Goal: Task Accomplishment & Management: Use online tool/utility

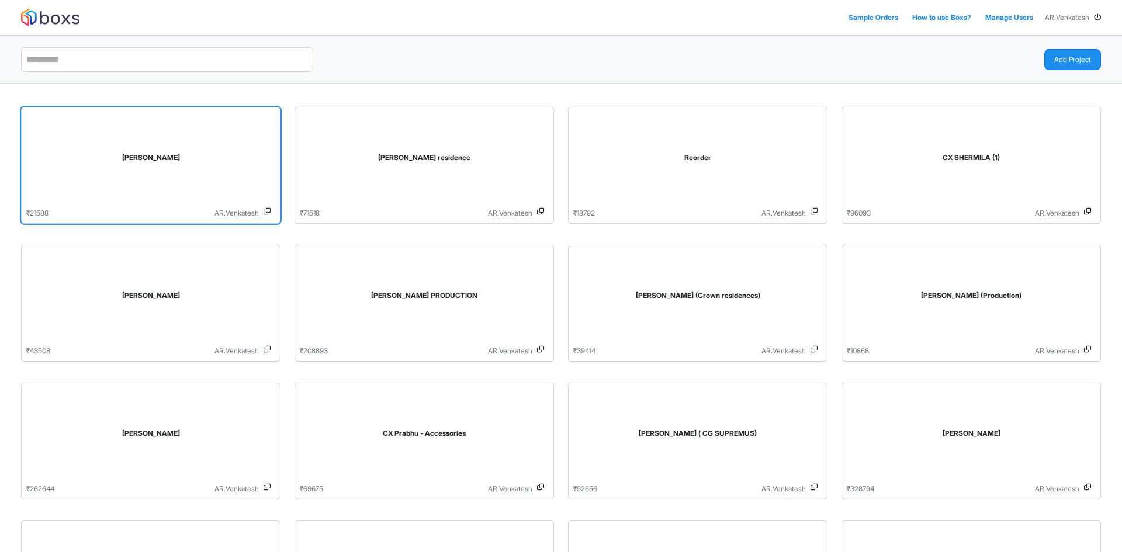
click at [200, 134] on div "[PERSON_NAME]" at bounding box center [150, 160] width 249 height 96
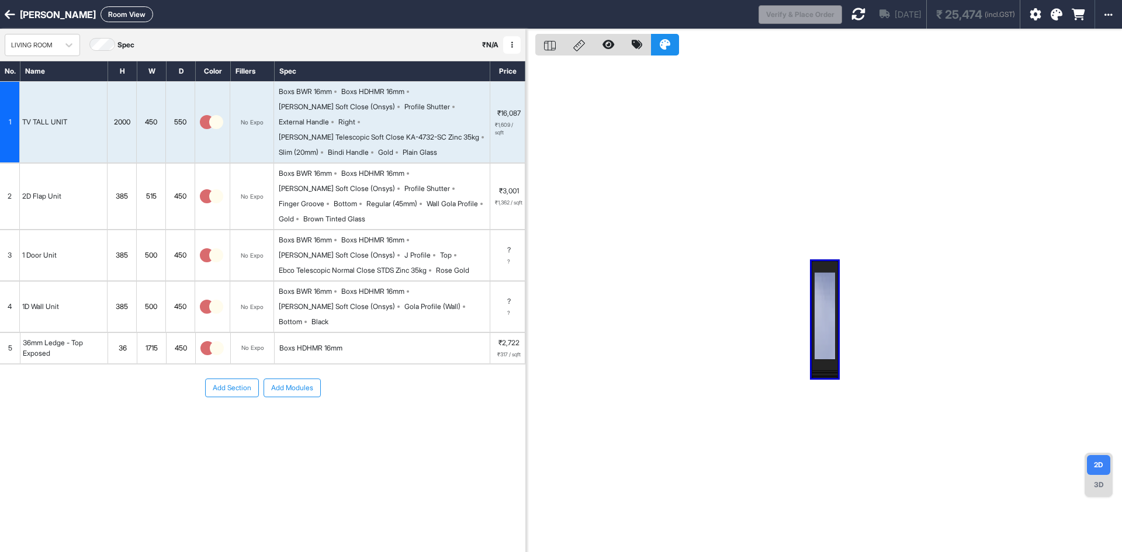
click at [797, 11] on icon at bounding box center [859, 14] width 14 height 14
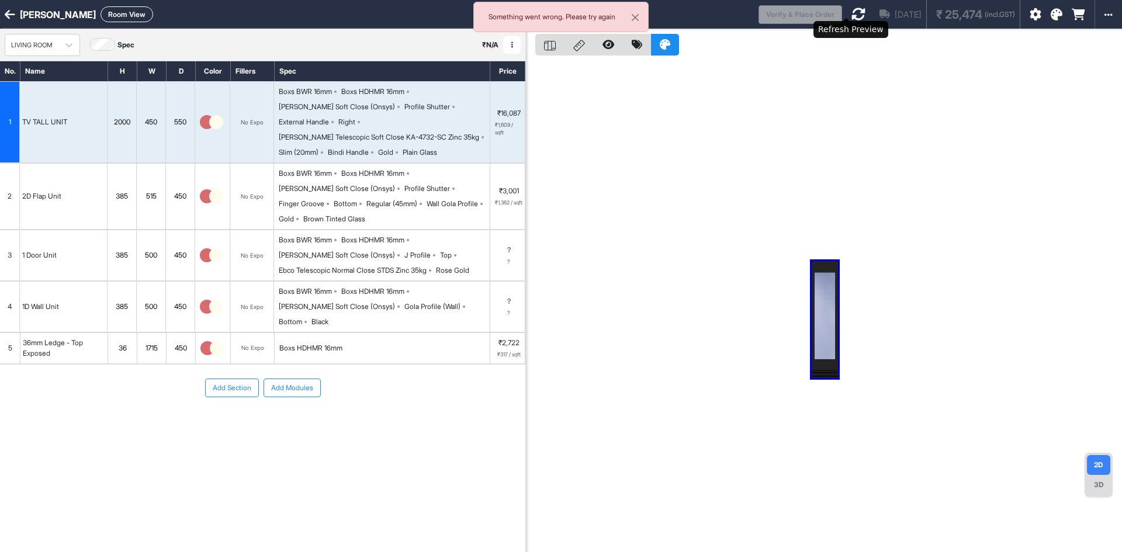
click at [797, 13] on icon at bounding box center [859, 14] width 14 height 14
click at [797, 13] on div "Loading..." at bounding box center [858, 14] width 12 height 12
drag, startPoint x: 635, startPoint y: 16, endPoint x: 566, endPoint y: 4, distance: 70.2
click at [631, 18] on button "Close" at bounding box center [635, 17] width 26 height 30
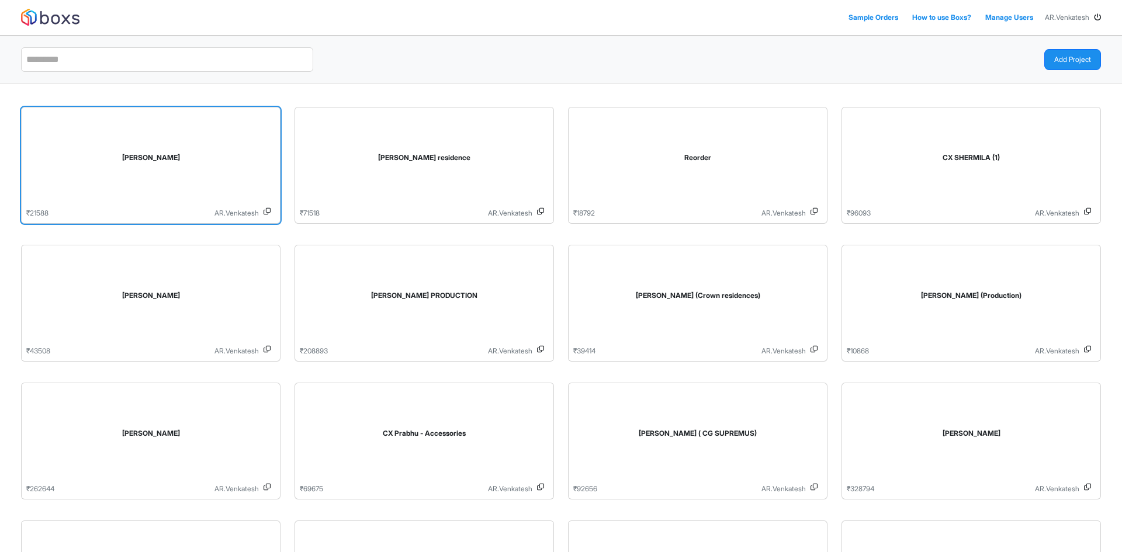
click at [152, 154] on div "[PERSON_NAME]" at bounding box center [151, 158] width 230 height 11
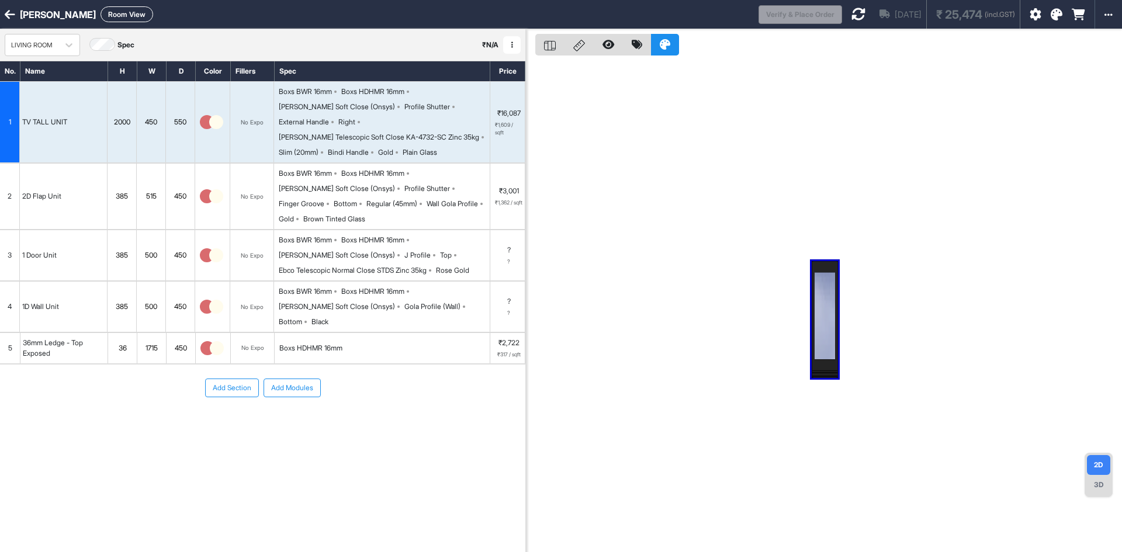
click at [852, 13] on icon at bounding box center [859, 14] width 14 height 14
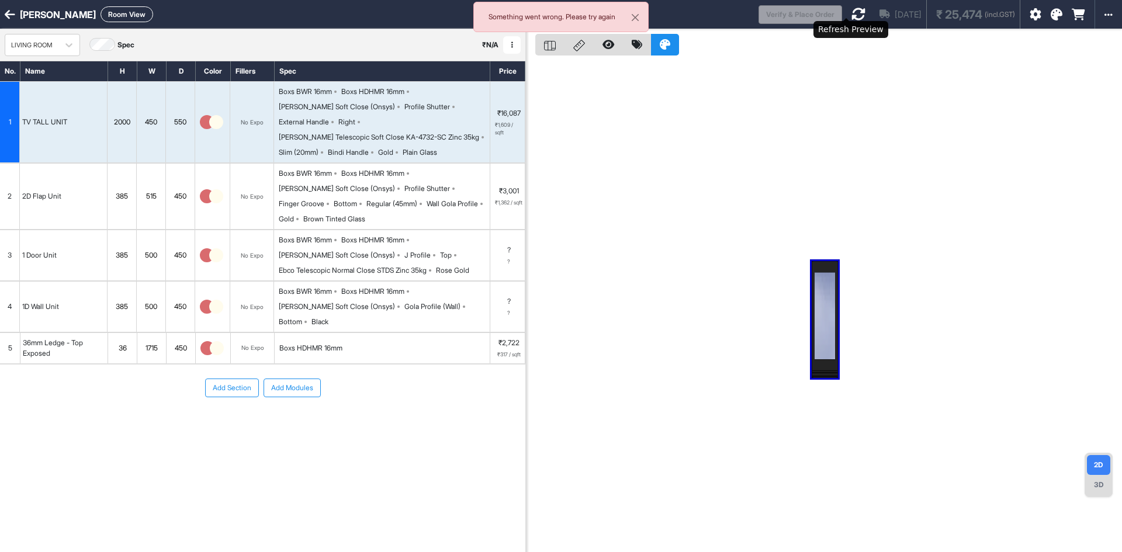
click at [852, 12] on icon at bounding box center [859, 14] width 14 height 14
click at [853, 12] on div "Loading..." at bounding box center [857, 13] width 9 height 9
click at [852, 12] on icon at bounding box center [859, 14] width 14 height 14
click at [853, 12] on div "Loading..." at bounding box center [857, 13] width 9 height 9
click at [638, 18] on button "Close" at bounding box center [635, 17] width 26 height 30
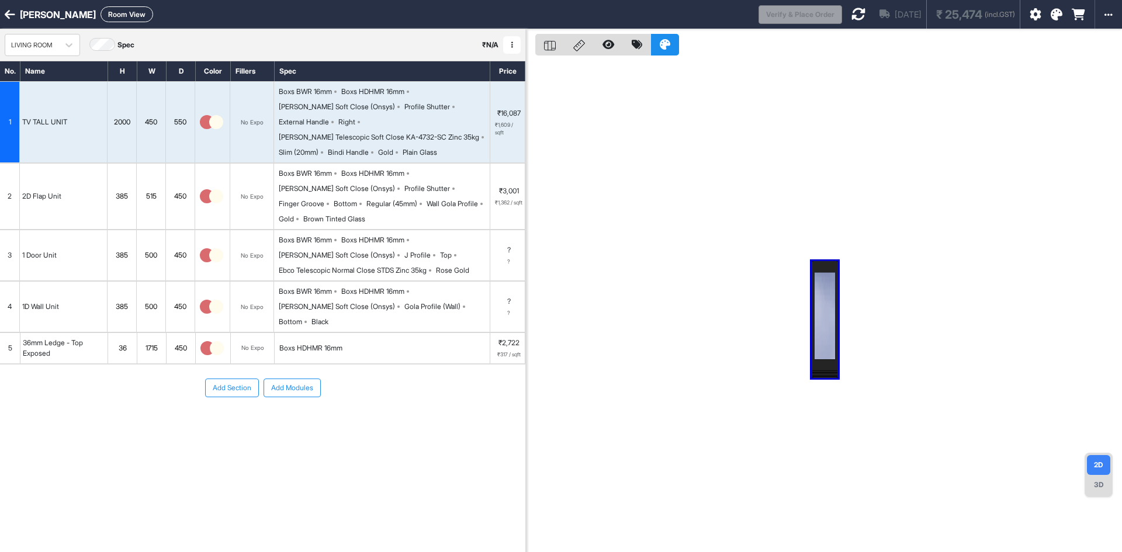
click at [852, 11] on icon at bounding box center [859, 14] width 14 height 14
click at [635, 18] on button "Close" at bounding box center [635, 17] width 26 height 30
click at [852, 9] on icon at bounding box center [859, 14] width 14 height 14
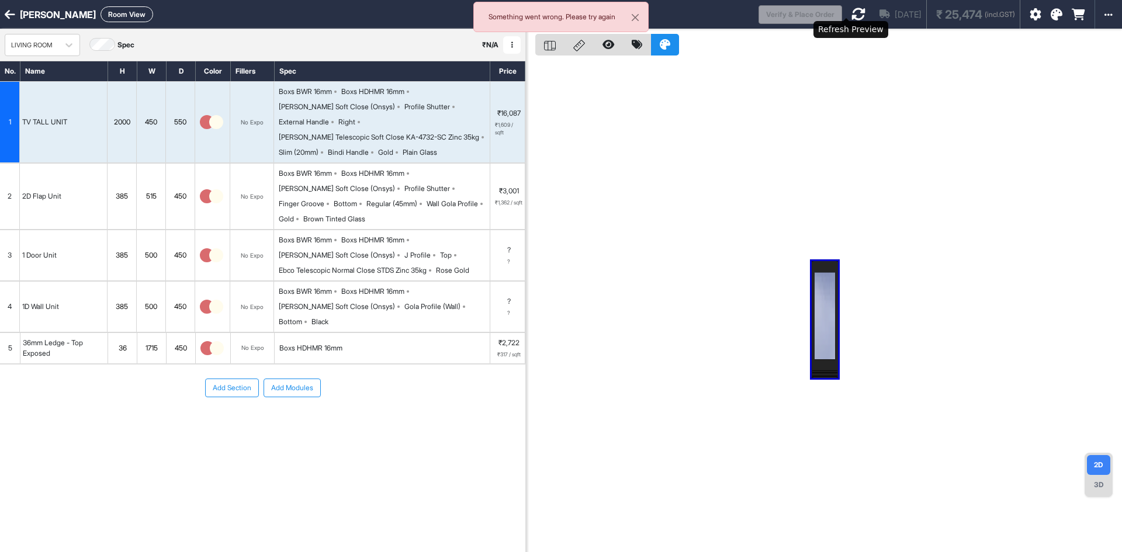
click at [852, 14] on icon at bounding box center [859, 14] width 14 height 14
click at [853, 14] on div "Loading..." at bounding box center [857, 13] width 9 height 9
click at [852, 14] on div "Loading..." at bounding box center [857, 13] width 11 height 11
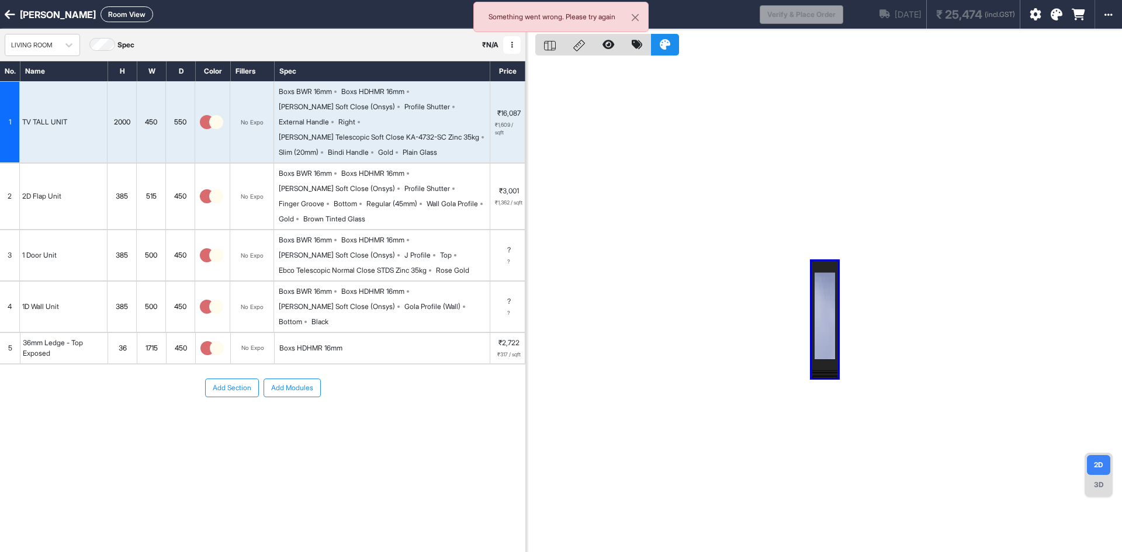
click at [853, 14] on div "Loading..." at bounding box center [857, 13] width 9 height 9
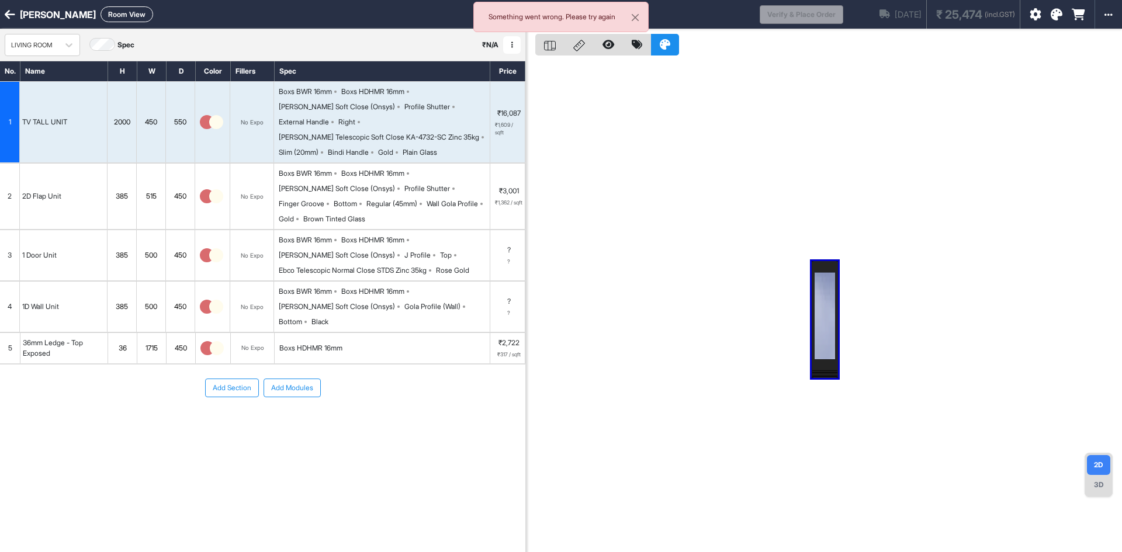
click at [853, 14] on div "Loading..." at bounding box center [857, 13] width 9 height 9
click at [404, 250] on div "J Profile" at bounding box center [417, 255] width 26 height 11
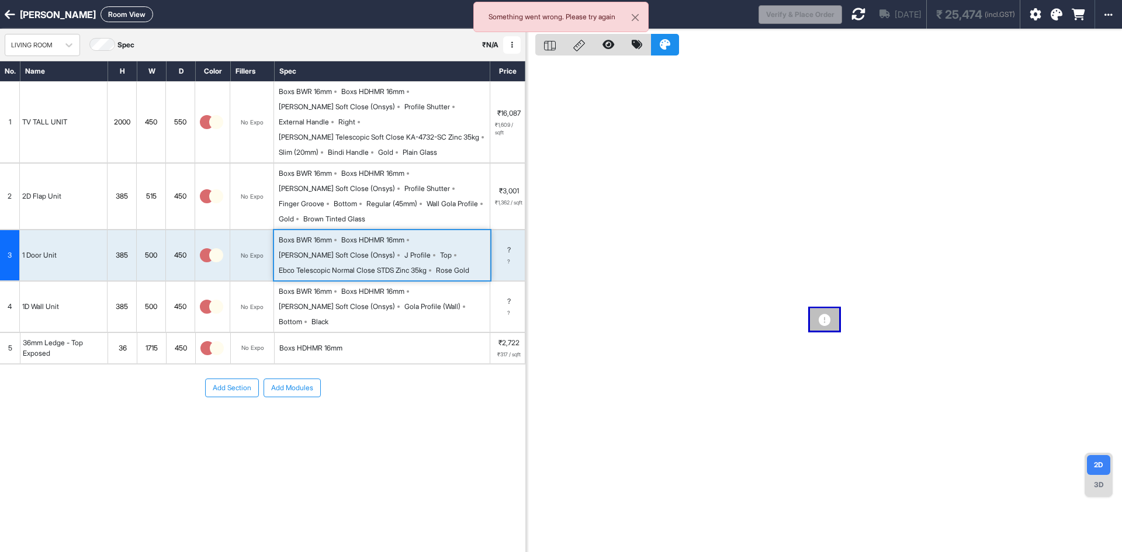
click at [404, 250] on div "J Profile" at bounding box center [417, 255] width 26 height 11
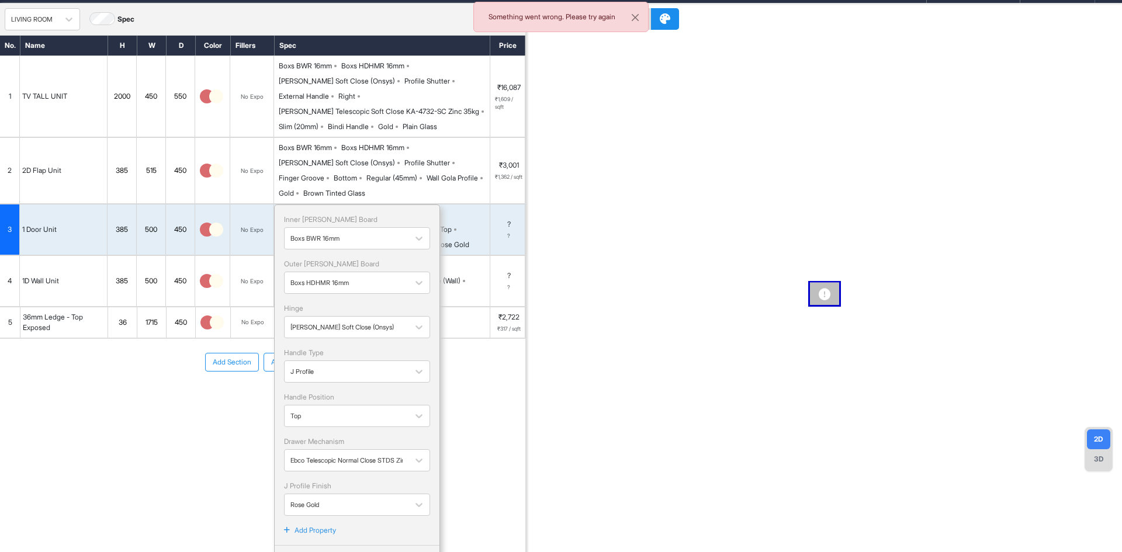
scroll to position [40, 0]
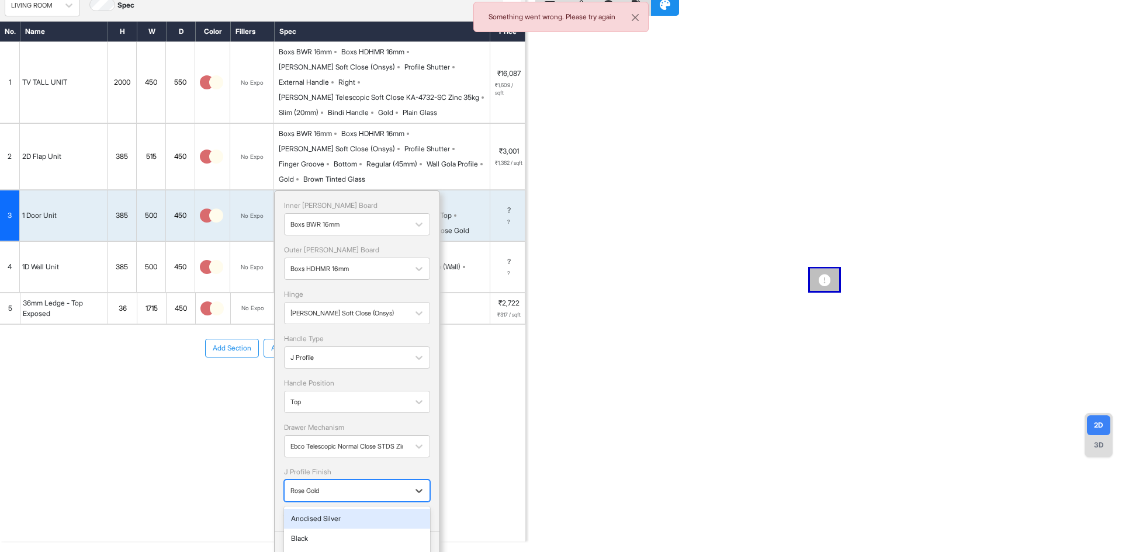
click at [369, 484] on div at bounding box center [346, 490] width 112 height 13
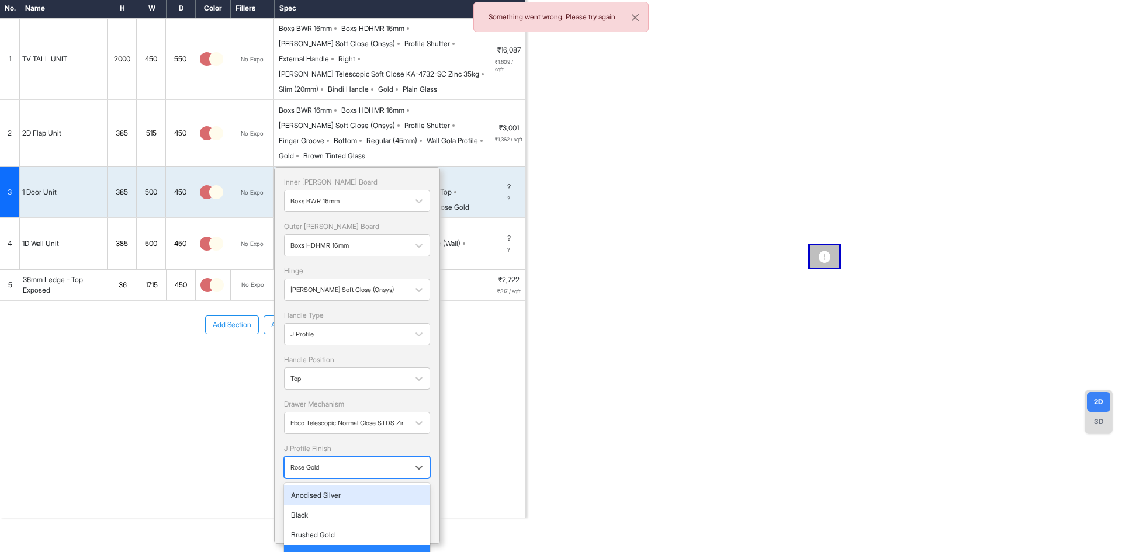
click at [342, 490] on div "Anodised Silver" at bounding box center [357, 495] width 132 height 11
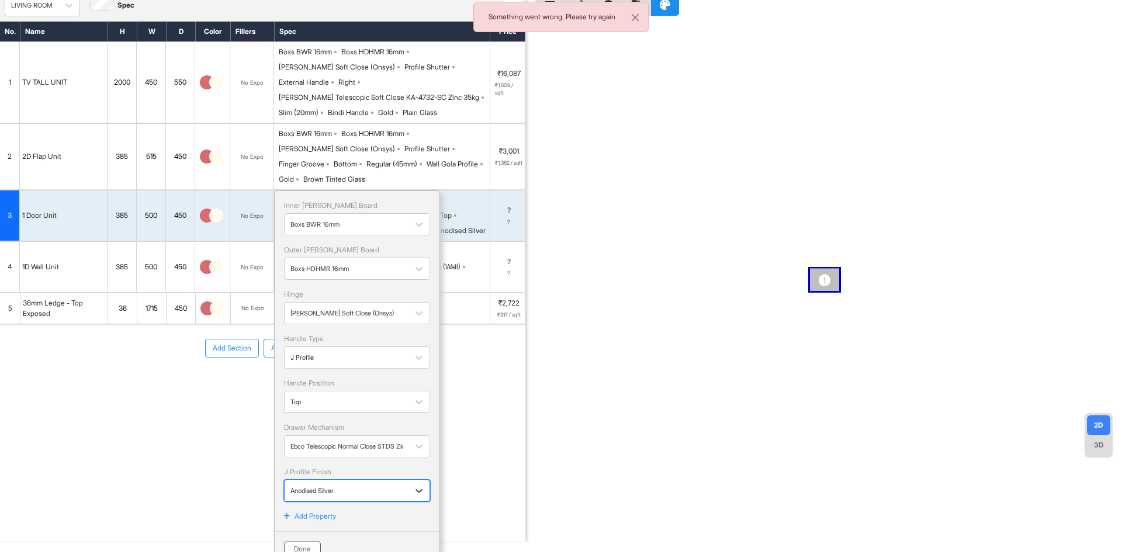
click at [299, 541] on button "Done" at bounding box center [302, 549] width 37 height 16
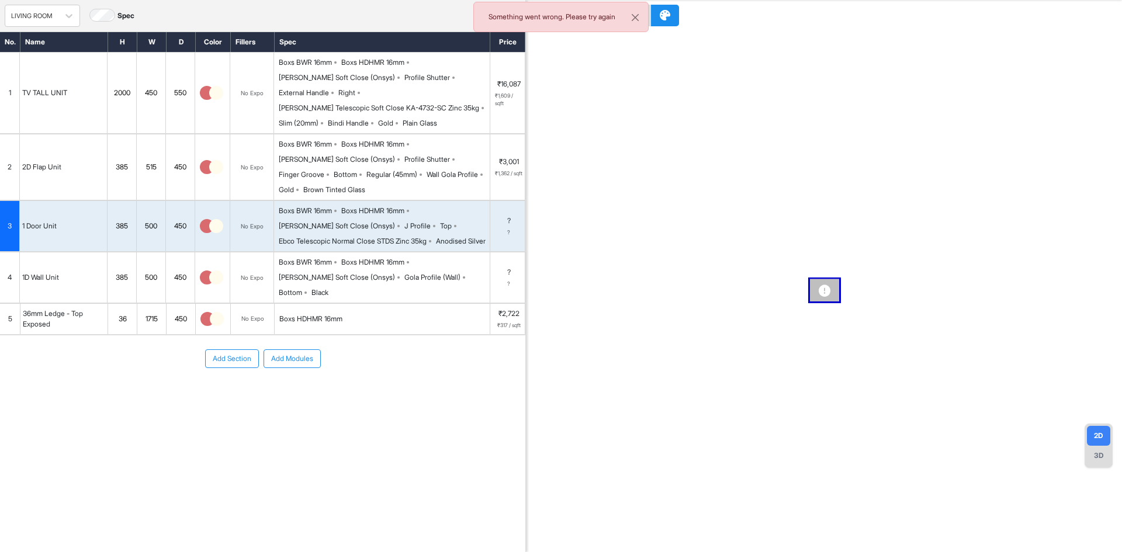
scroll to position [29, 0]
click at [631, 16] on button "Close" at bounding box center [635, 17] width 26 height 30
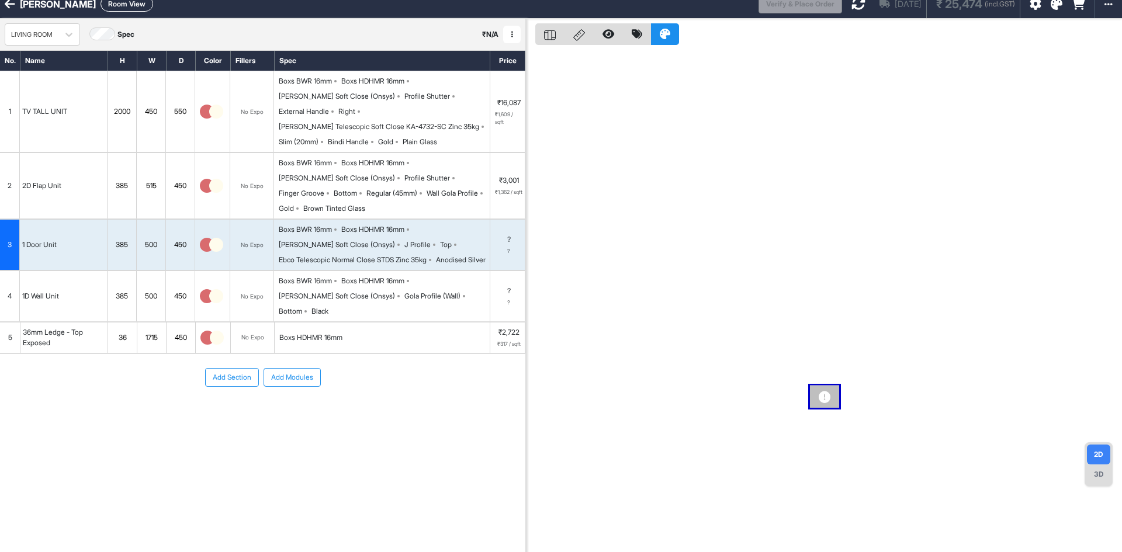
scroll to position [0, 0]
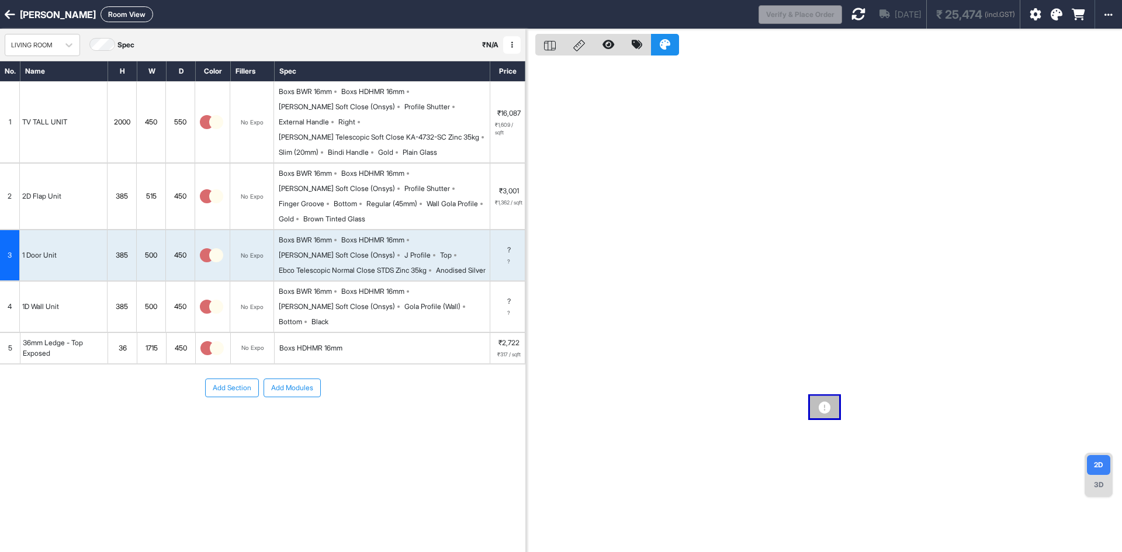
click at [852, 15] on icon at bounding box center [859, 14] width 14 height 14
click at [402, 247] on div "Boxs BWR 16mm Boxs HDHMR 16mm Hettich Soft Close (Onsys) J Profile Top Ebco Tel…" at bounding box center [384, 255] width 211 height 41
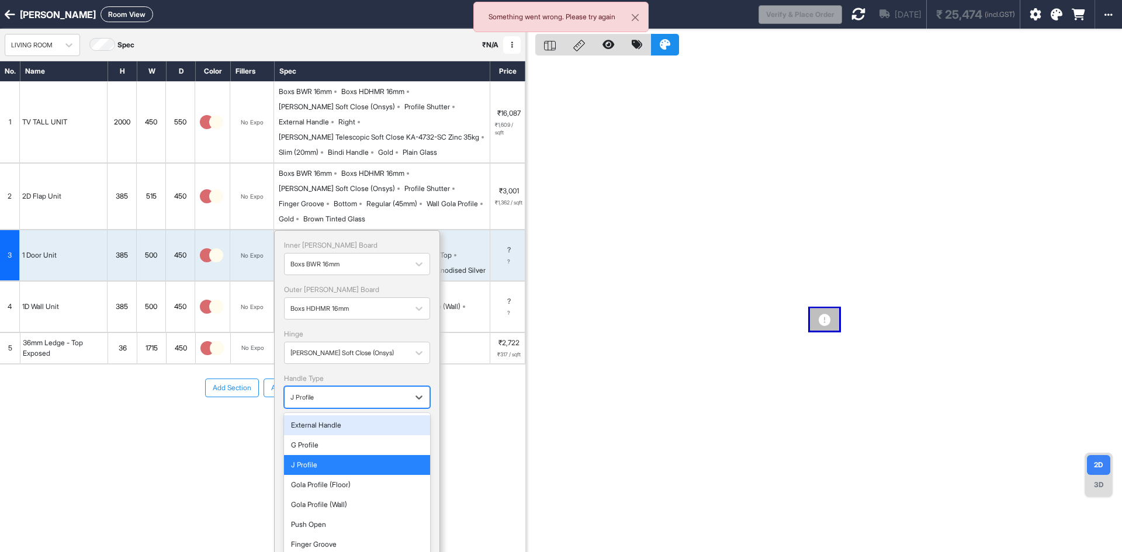
click at [402, 391] on div at bounding box center [346, 397] width 112 height 13
click at [358, 500] on div "Gola Profile (Wall)" at bounding box center [357, 505] width 132 height 11
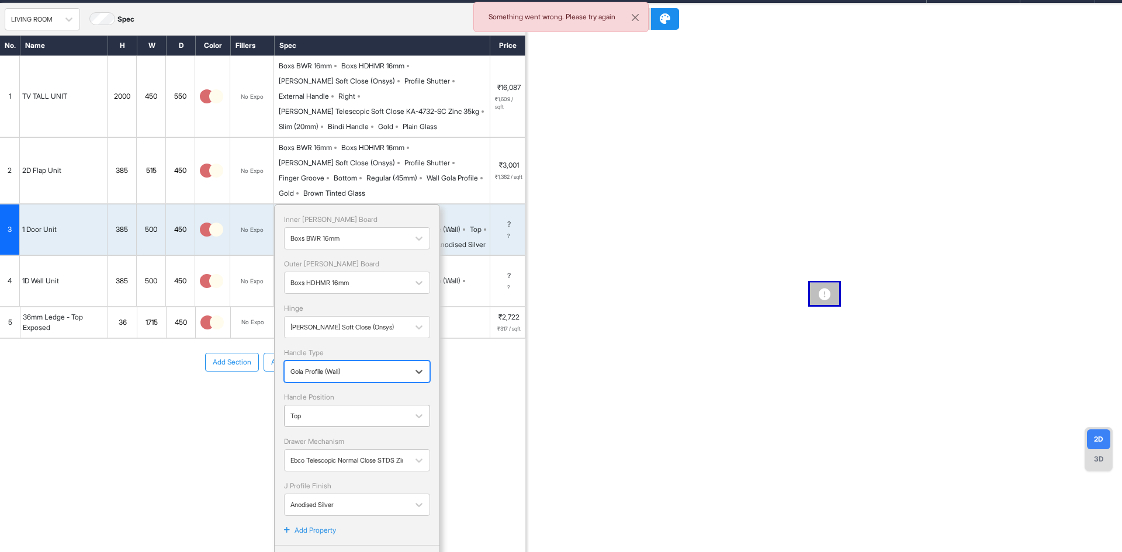
scroll to position [40, 0]
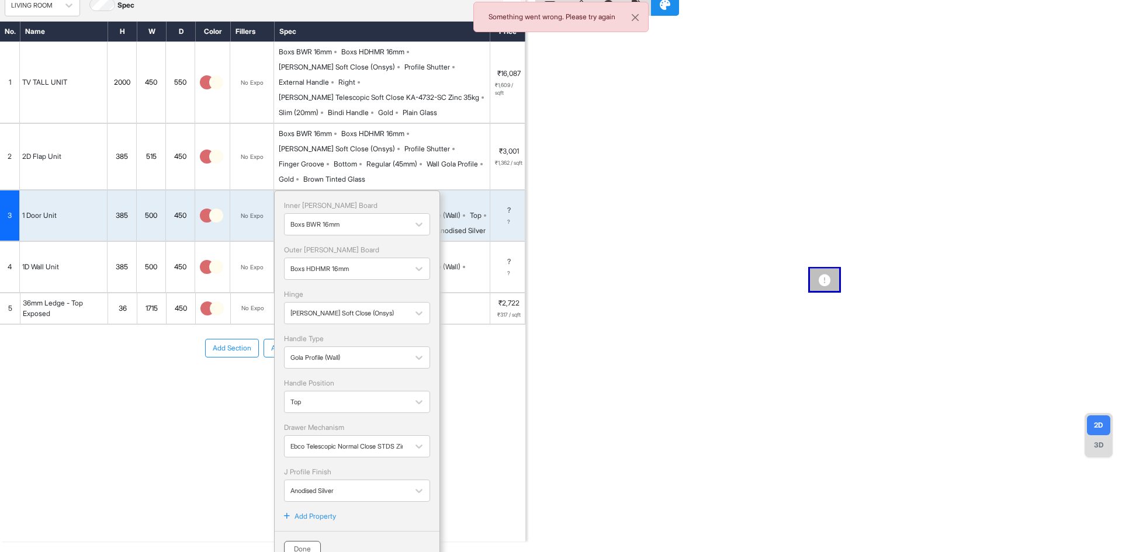
click at [307, 541] on button "Done" at bounding box center [302, 549] width 37 height 16
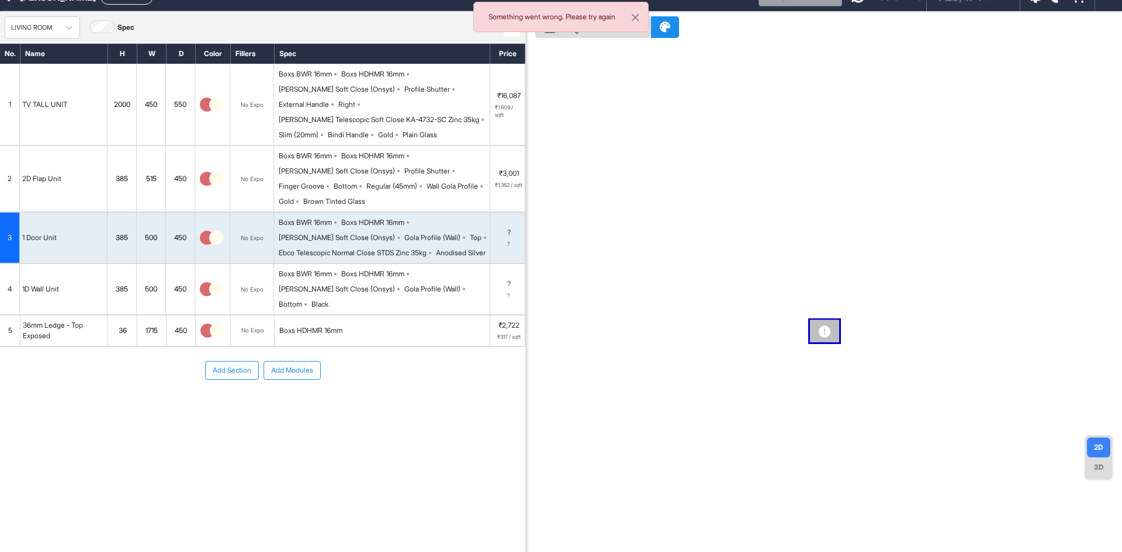
scroll to position [0, 0]
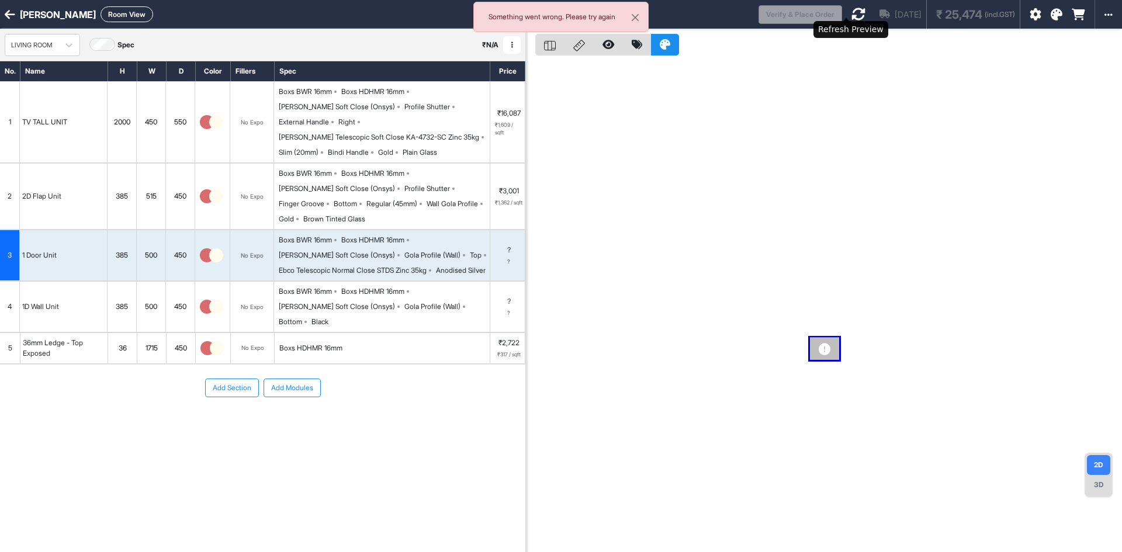
click at [852, 10] on icon at bounding box center [859, 14] width 14 height 14
click at [629, 20] on button "Close" at bounding box center [635, 17] width 26 height 30
